Goal: Information Seeking & Learning: Learn about a topic

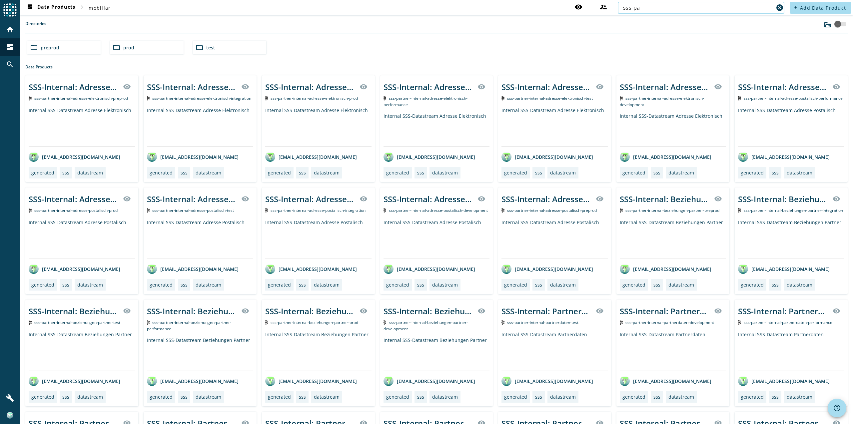
type input "sss-partner"
click at [633, 109] on div "SSS-Internal: Adressen Elektronisch visibility sss-partner-internal-adresse-ele…" at bounding box center [673, 128] width 113 height 107
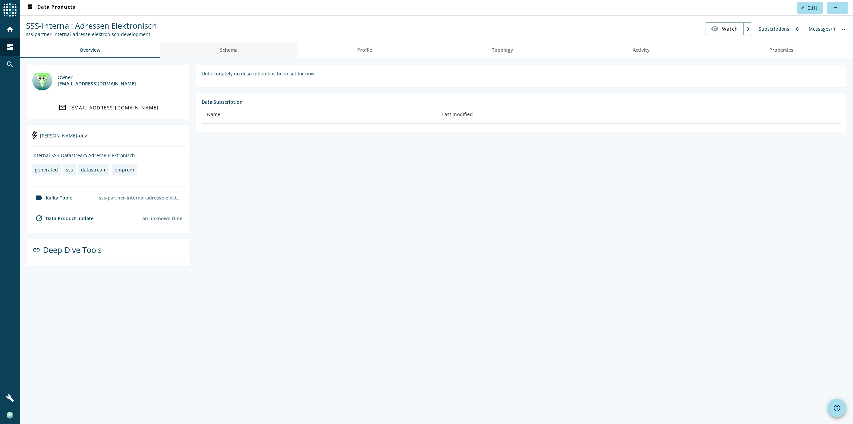
click at [249, 47] on link "Schema" at bounding box center [228, 50] width 137 height 16
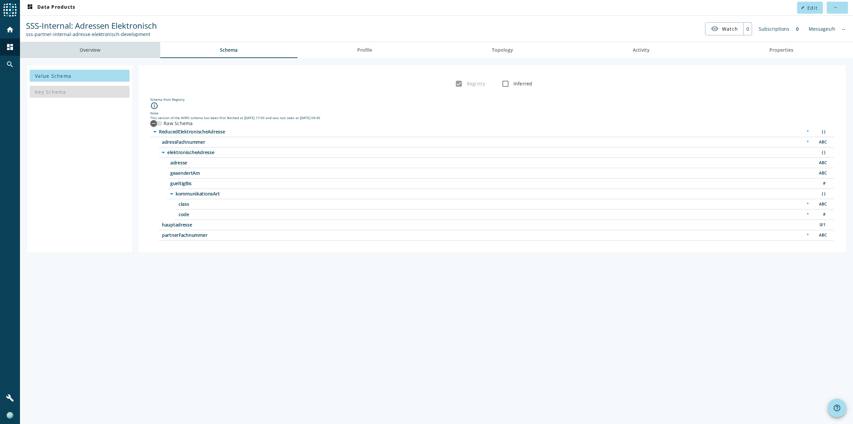
click at [91, 56] on span "Overview" at bounding box center [90, 50] width 21 height 16
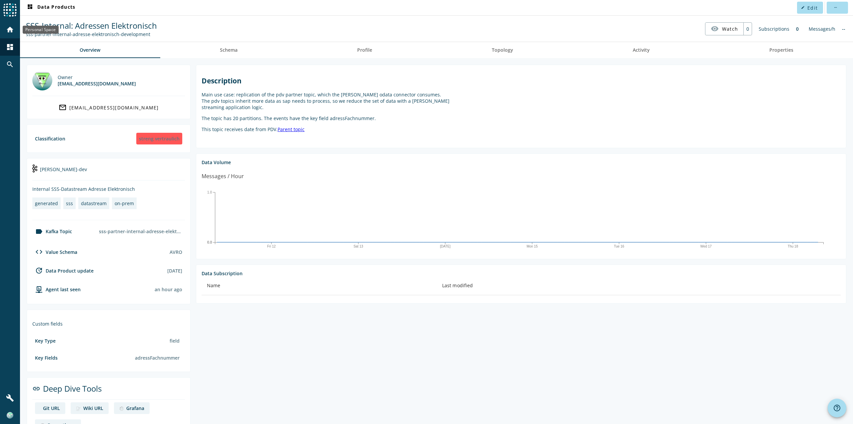
click at [4, 30] on div "home" at bounding box center [9, 29] width 17 height 17
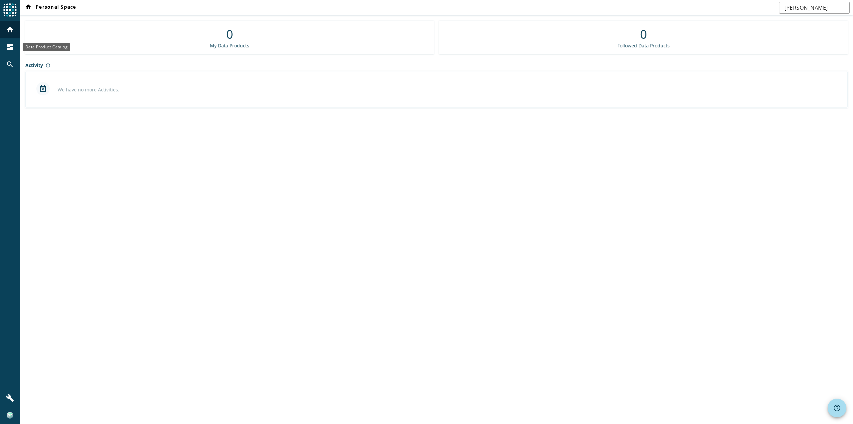
click at [10, 47] on mat-icon "dashboard" at bounding box center [10, 47] width 8 height 8
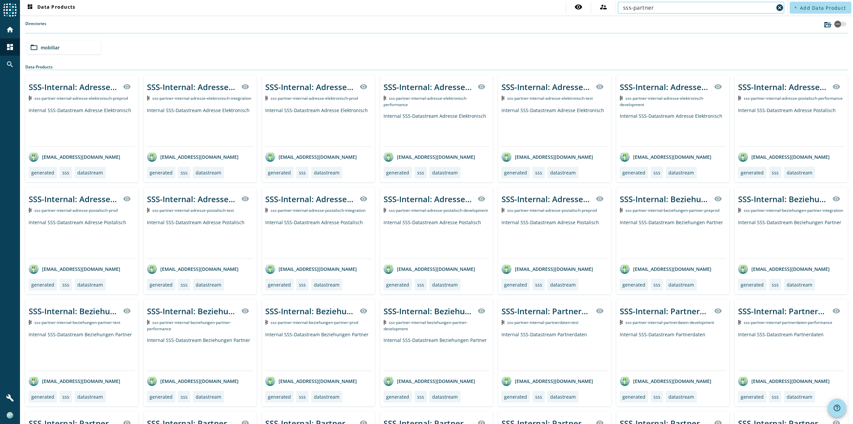
type input "sss-partner"
click at [776, 10] on mat-icon "cancel" at bounding box center [780, 8] width 8 height 8
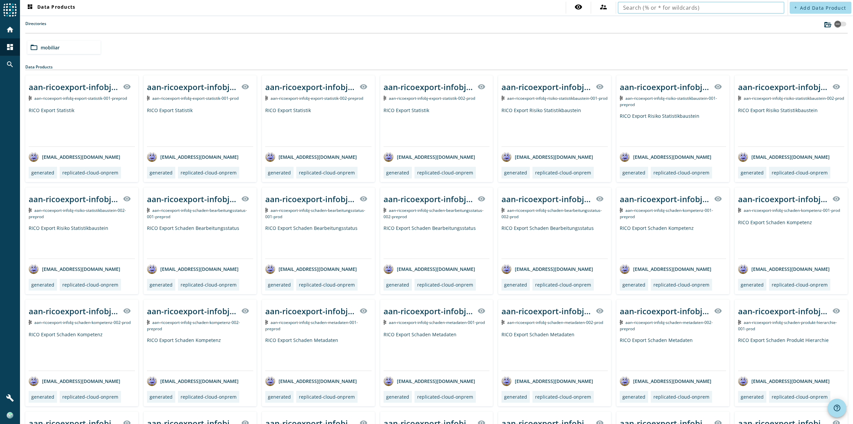
click at [772, 6] on input "text" at bounding box center [701, 8] width 156 height 8
type input "ovn"
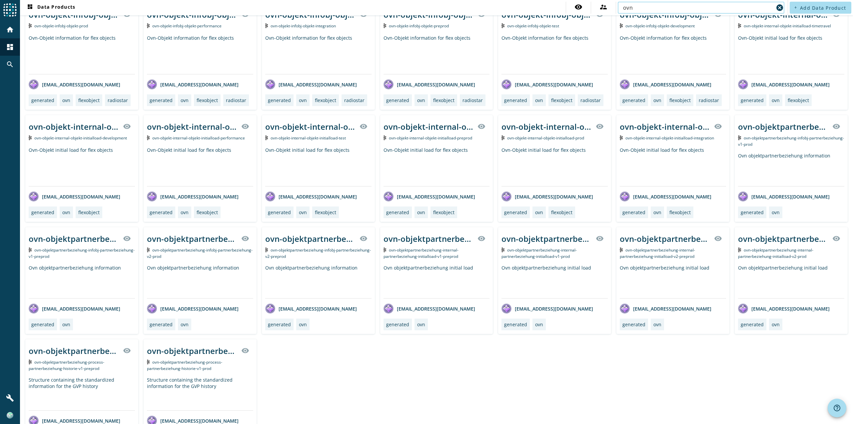
scroll to position [1104, 0]
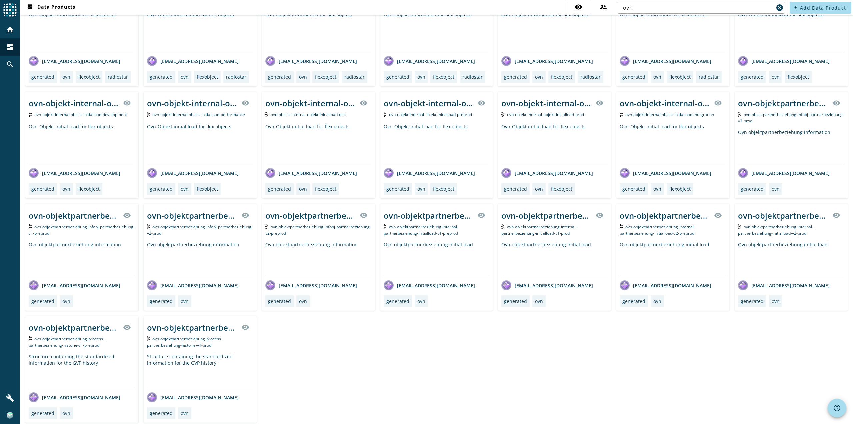
click at [782, 251] on div "Ovn objektpartnerbeziehung initial load" at bounding box center [791, 258] width 106 height 34
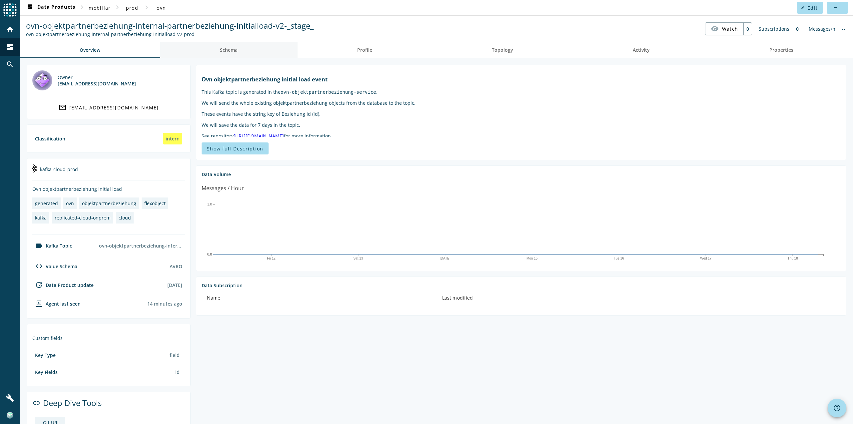
click at [243, 46] on link "Schema" at bounding box center [228, 50] width 137 height 16
